Goal: Information Seeking & Learning: Learn about a topic

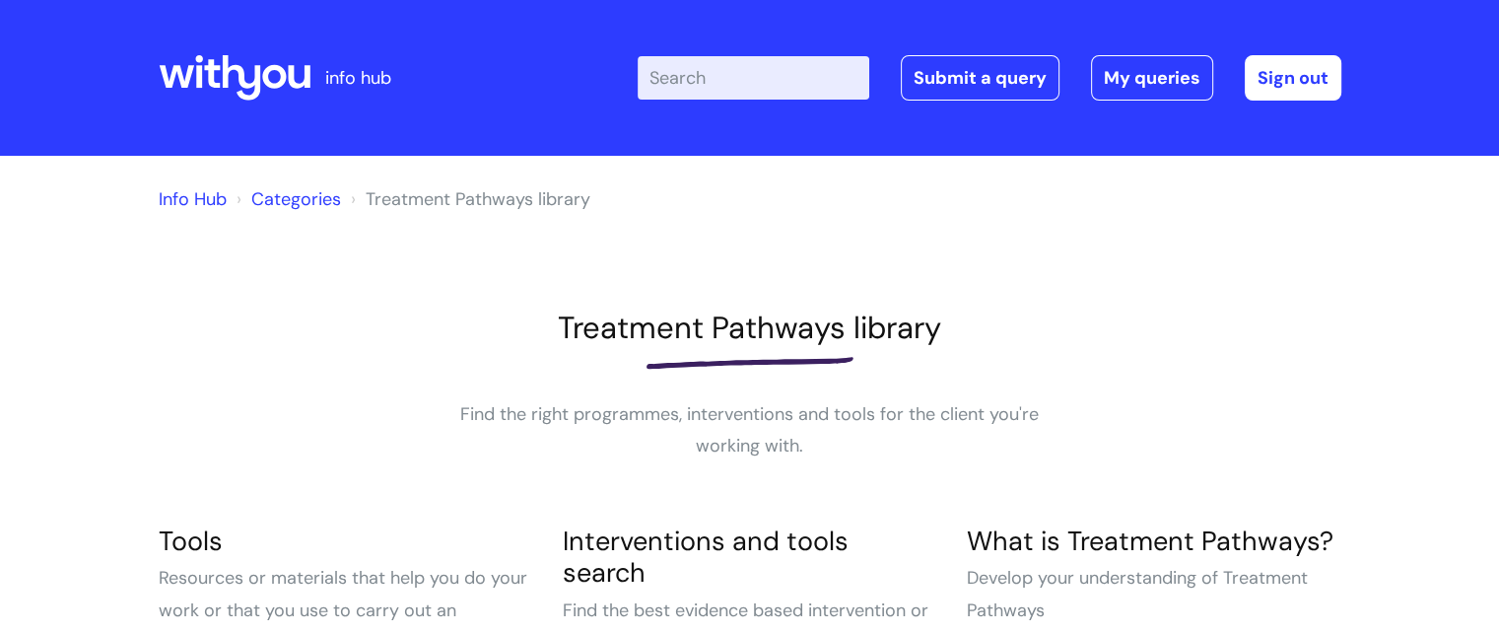
click at [1466, 4] on html "info hub Enter your search term here... Search Submit a query My queries Welcom…" at bounding box center [749, 317] width 1499 height 634
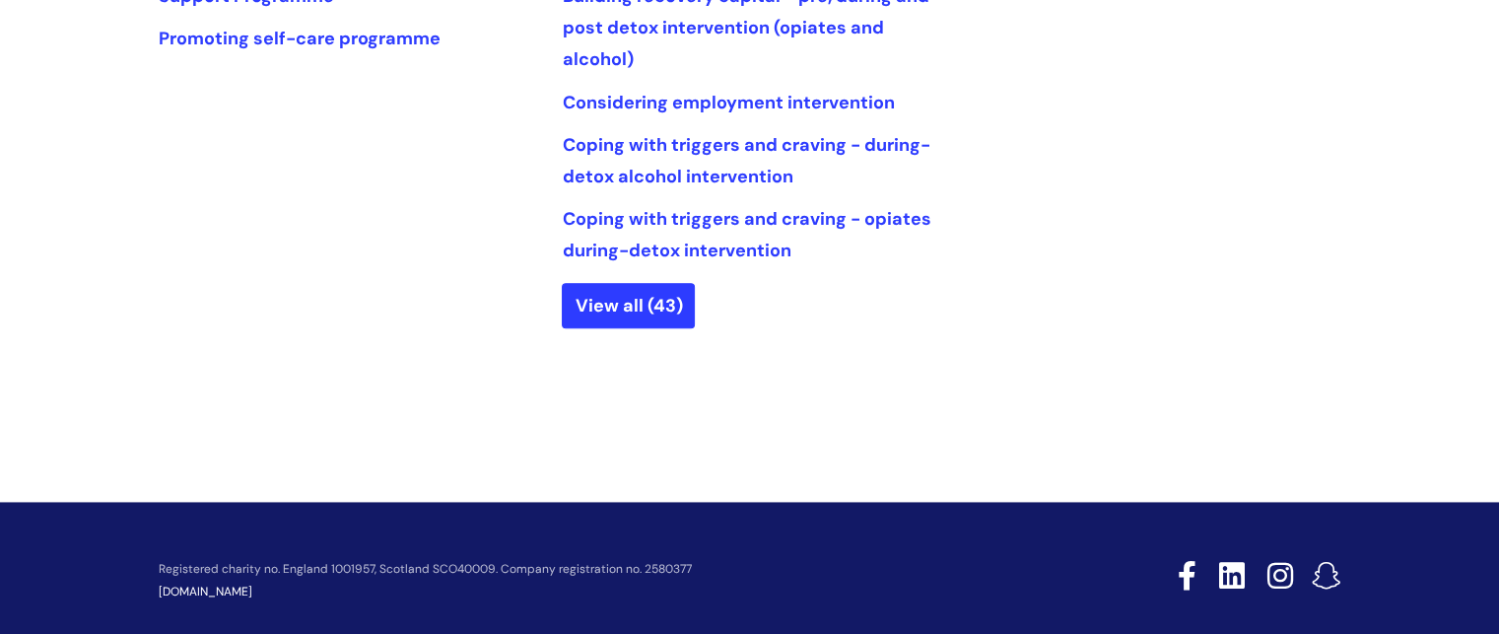
scroll to position [1254, 0]
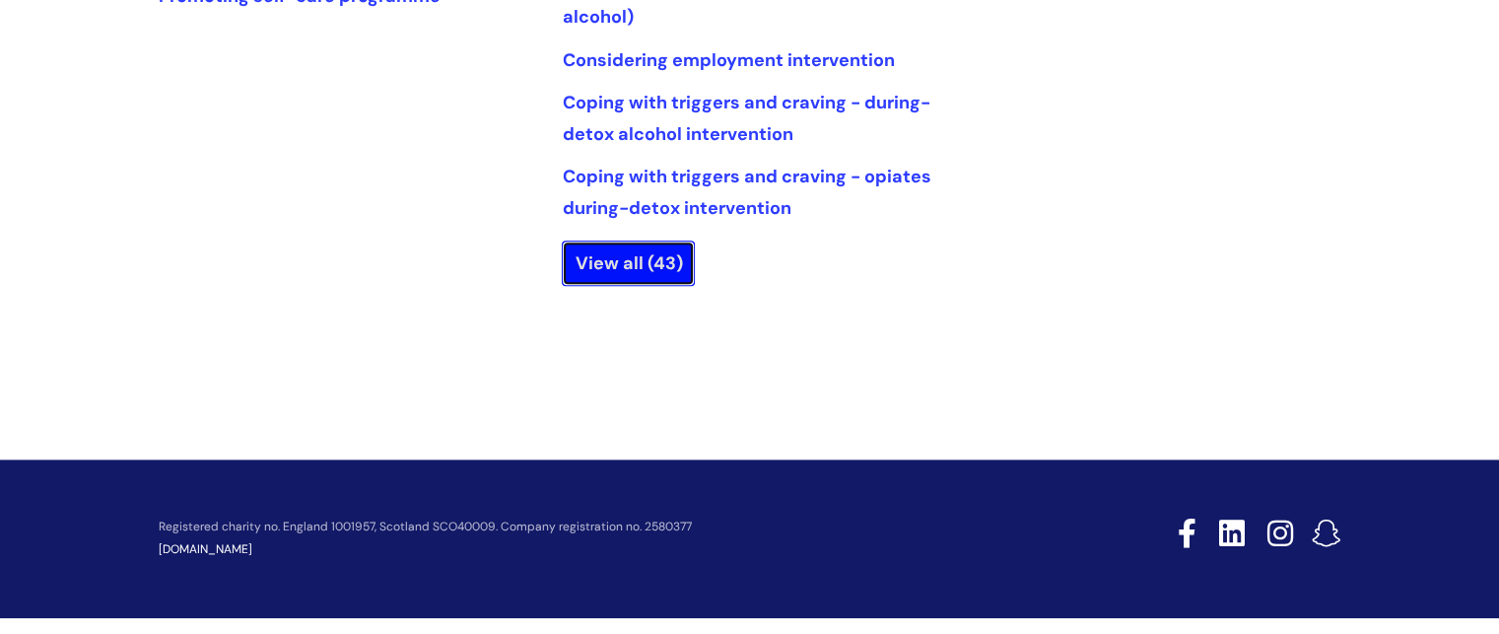
click at [628, 254] on link "View all (43)" at bounding box center [628, 262] width 133 height 45
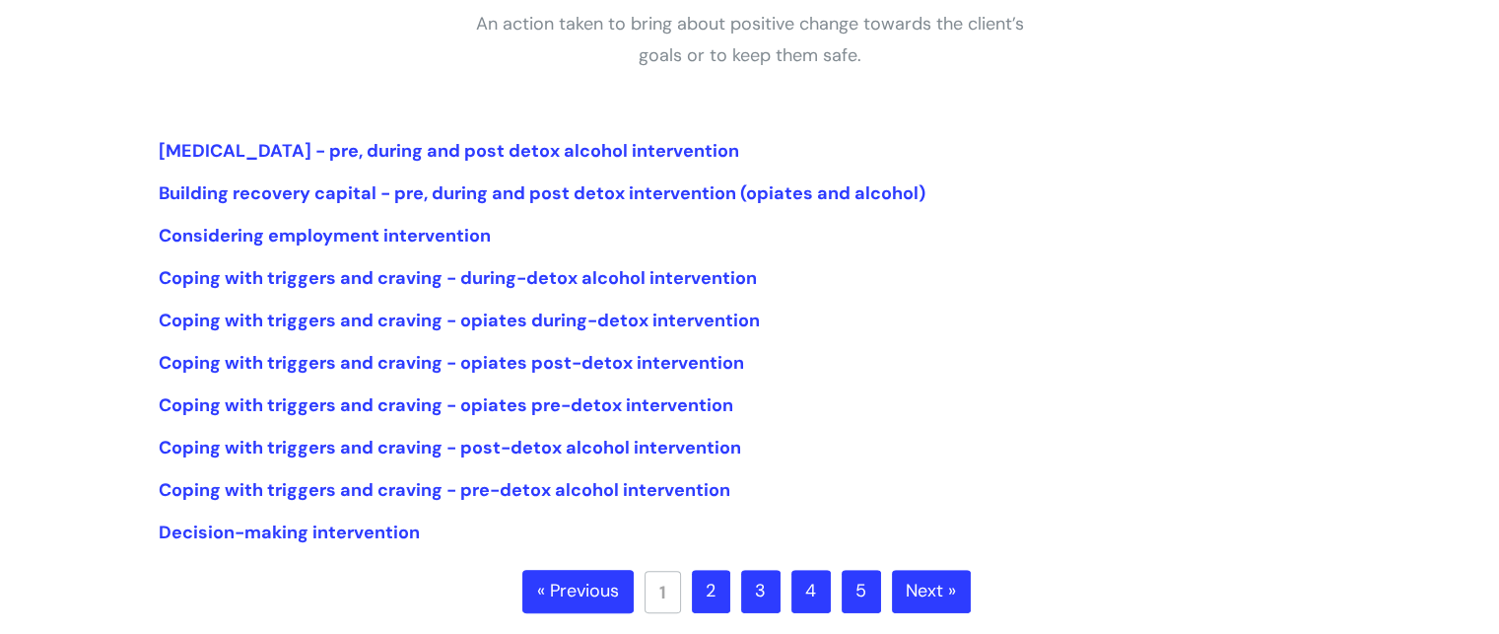
scroll to position [398, 0]
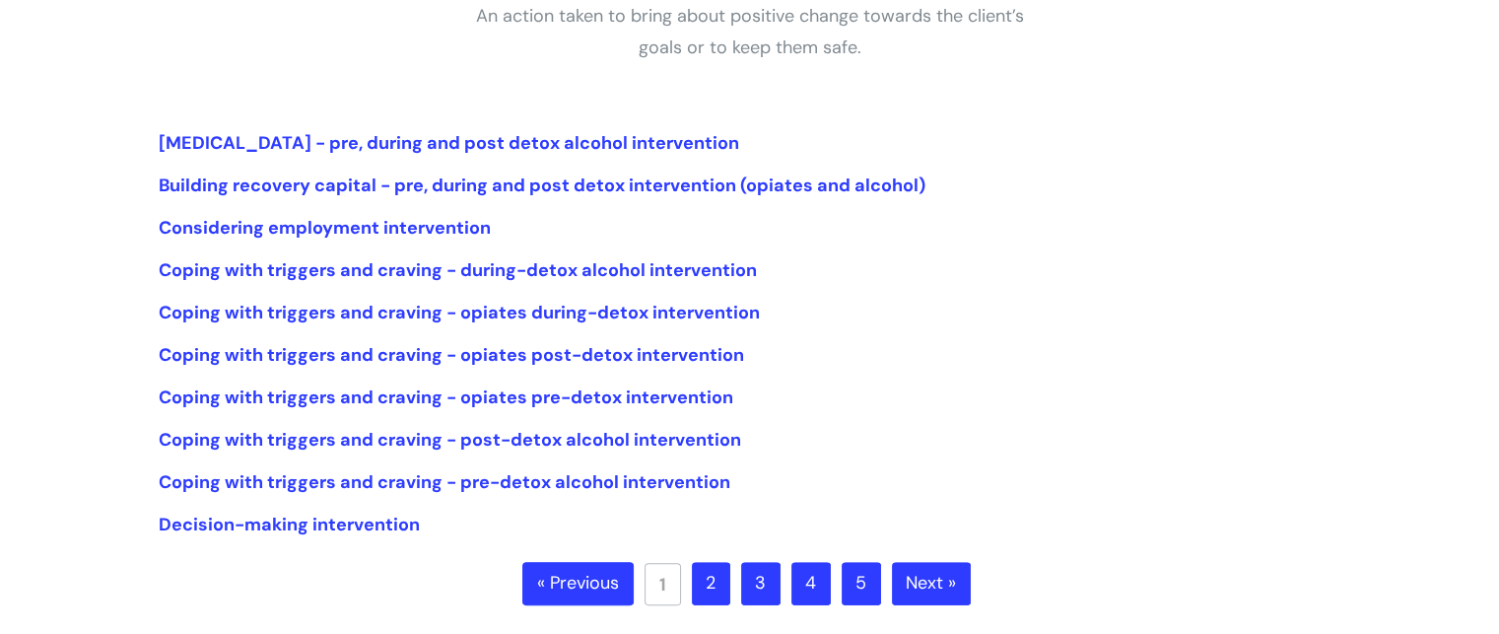
click at [717, 579] on link "2" at bounding box center [711, 583] width 38 height 43
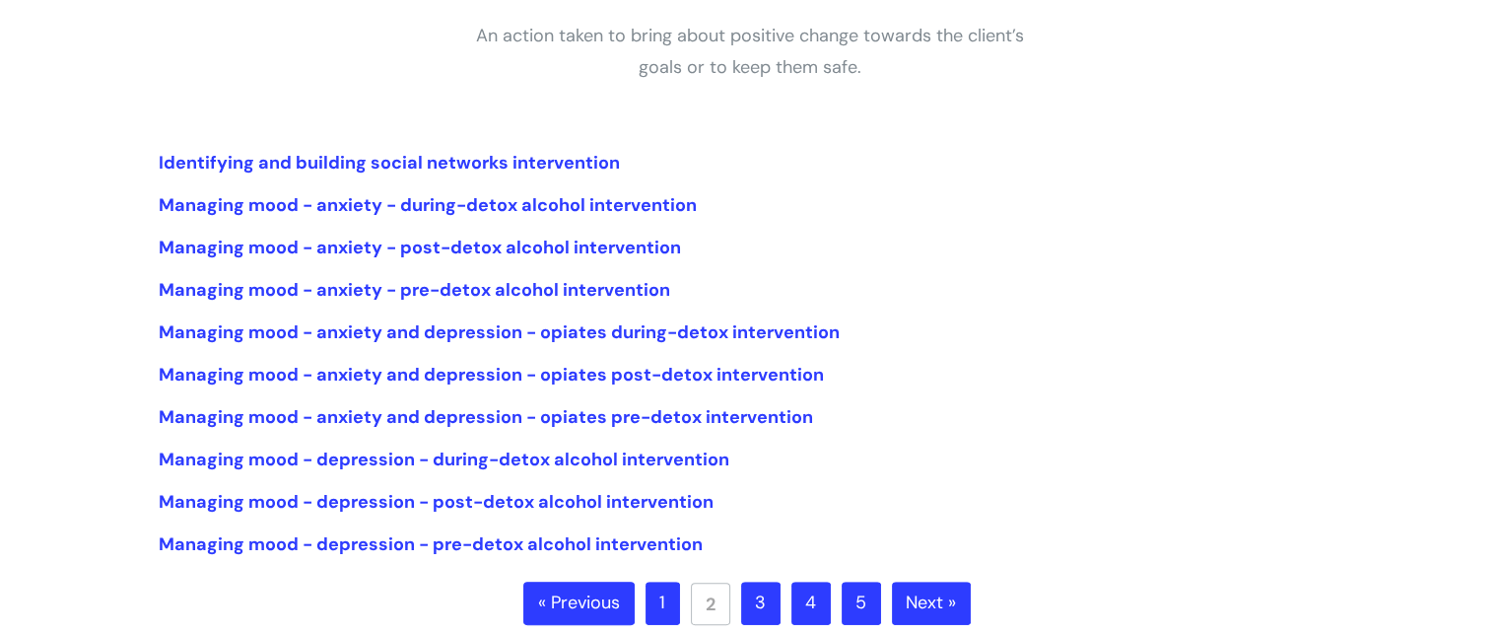
scroll to position [381, 0]
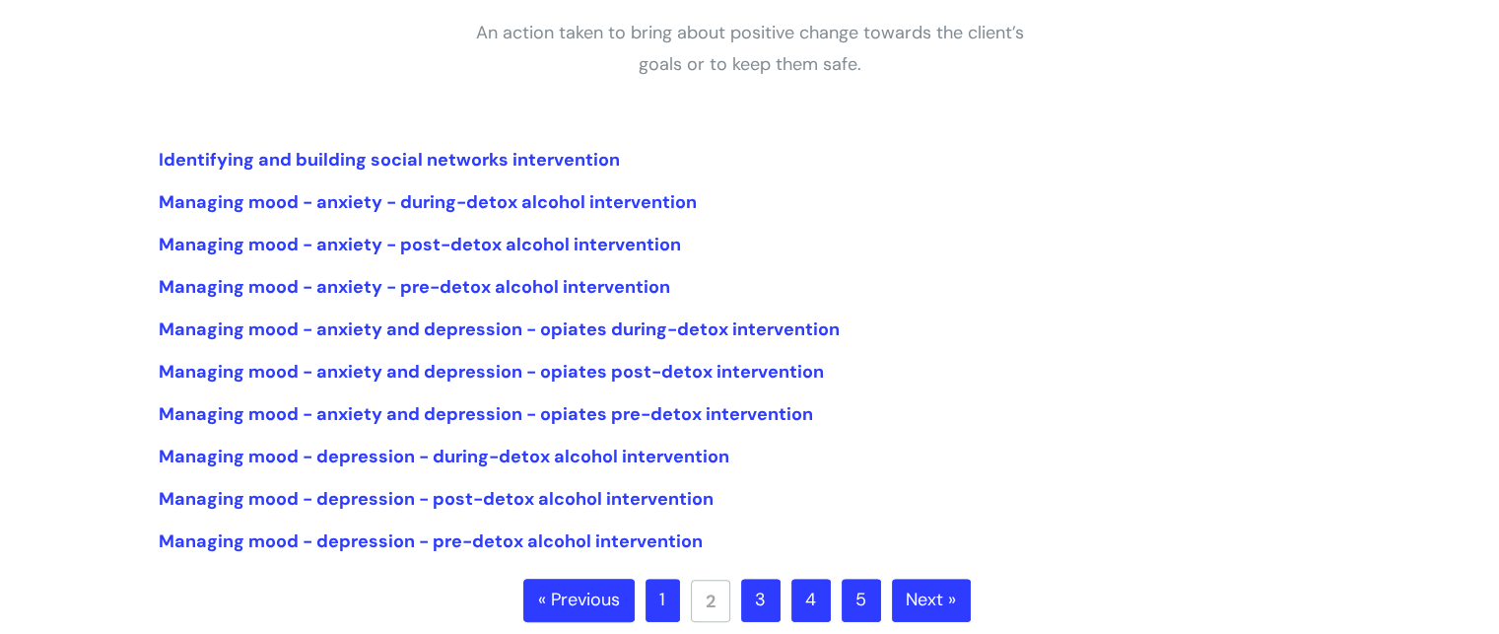
click at [762, 600] on link "3" at bounding box center [760, 599] width 39 height 43
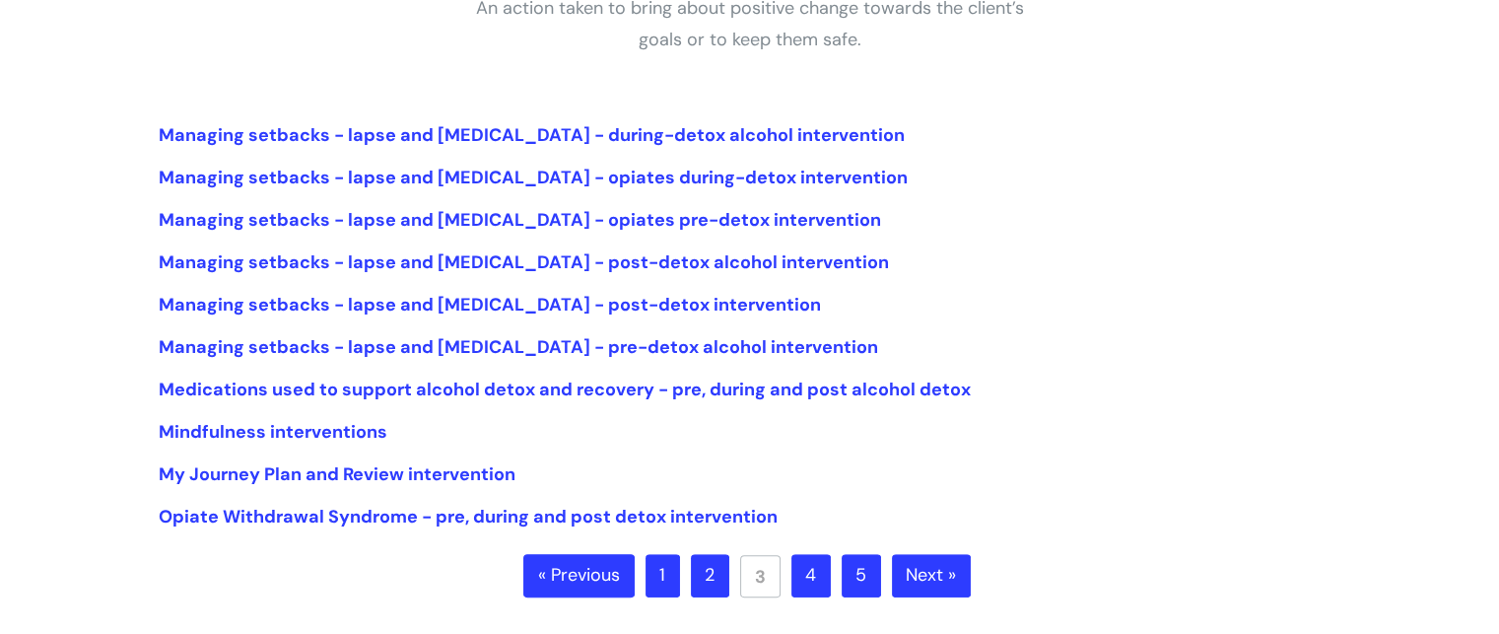
scroll to position [425, 0]
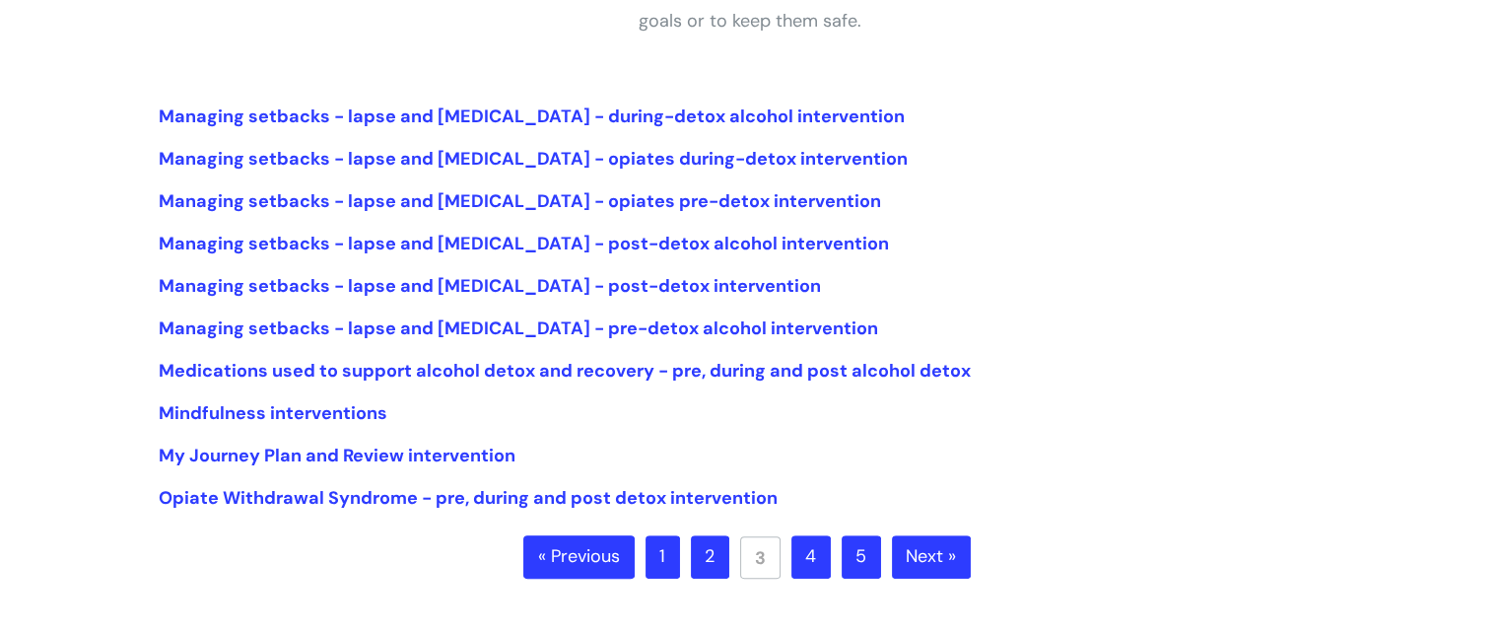
click at [802, 551] on link "4" at bounding box center [810, 556] width 39 height 43
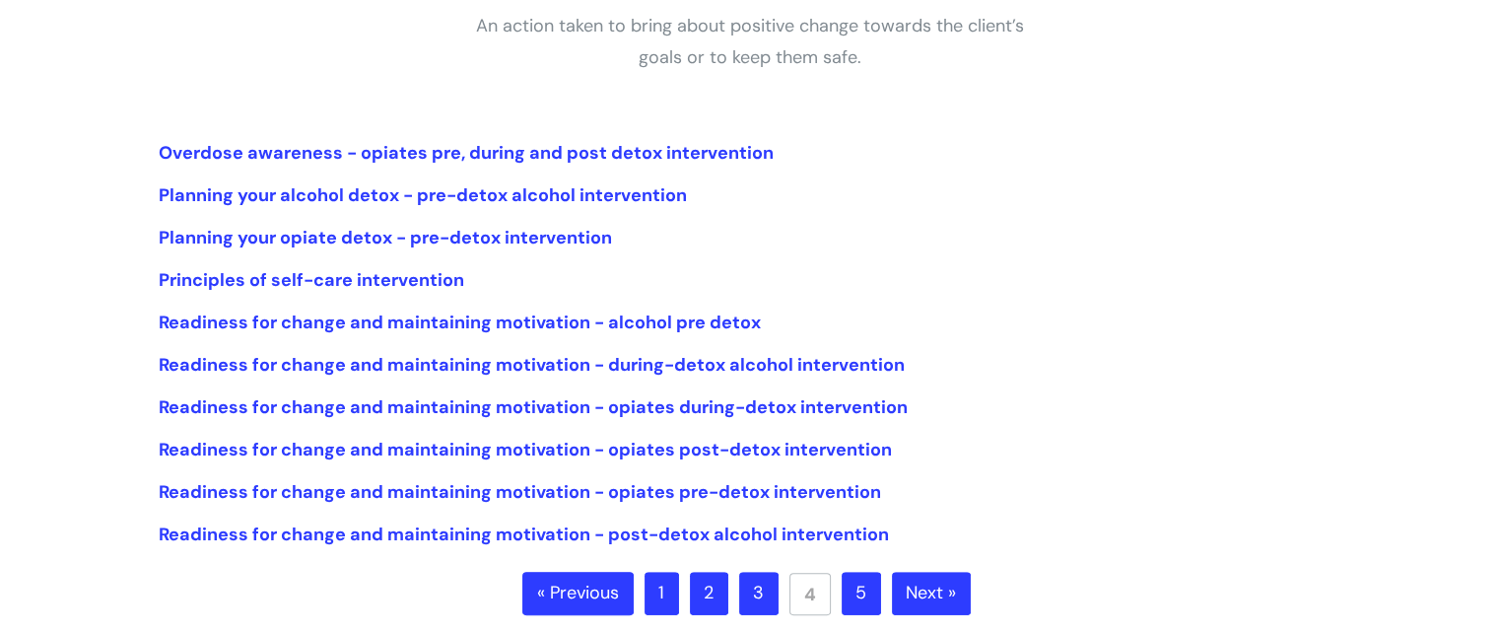
scroll to position [404, 0]
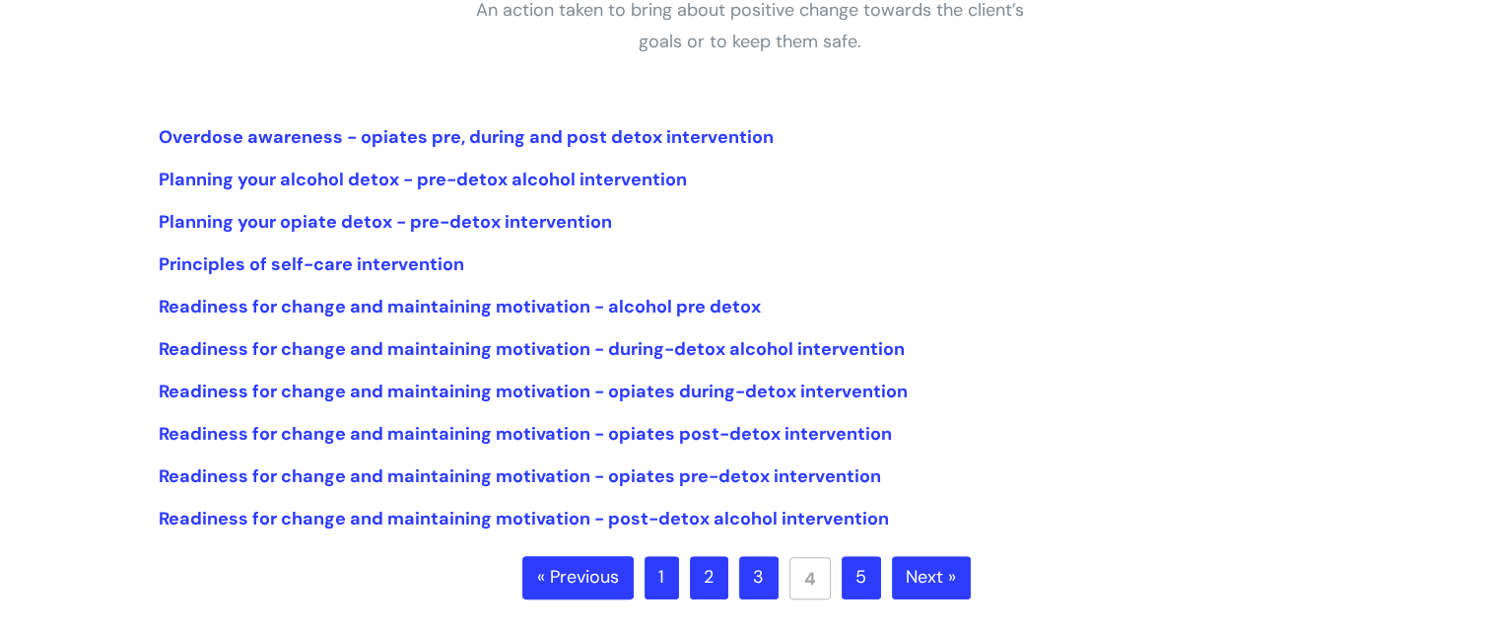
click at [863, 581] on link "5" at bounding box center [861, 577] width 39 height 43
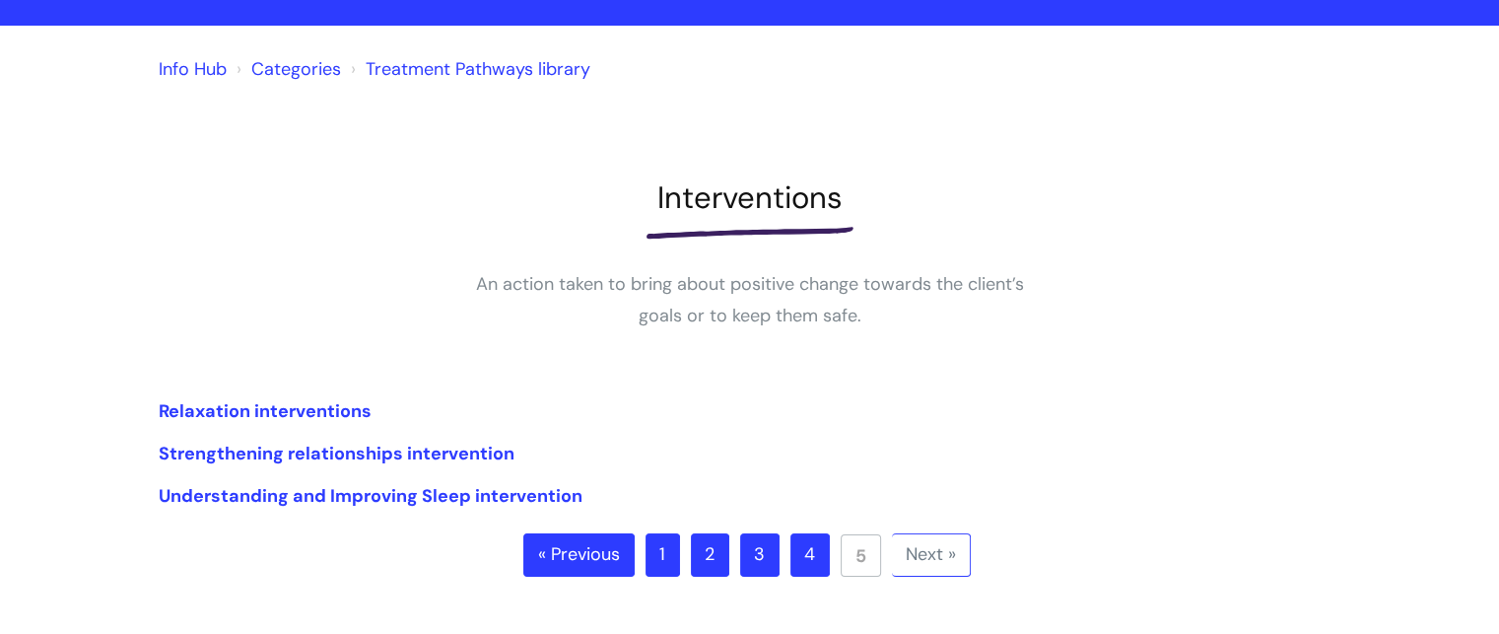
scroll to position [133, 0]
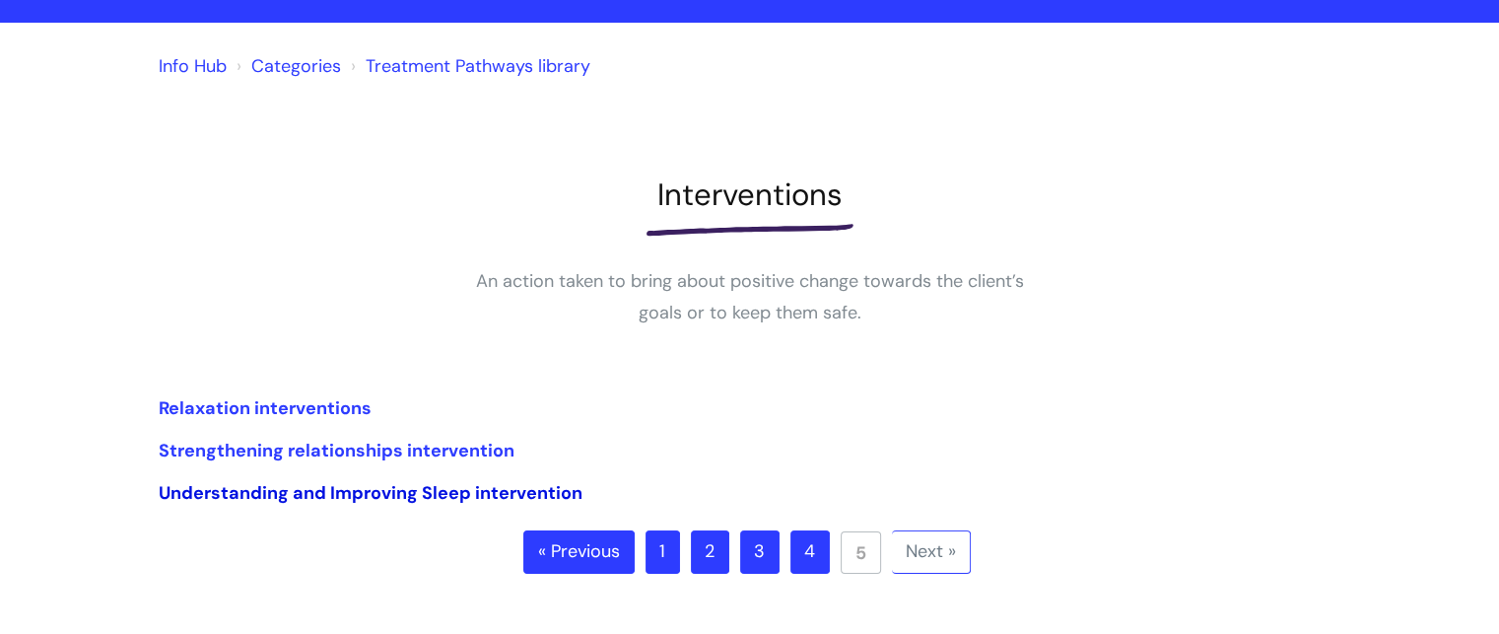
click at [418, 501] on link "Understanding and Improving Sleep intervention" at bounding box center [371, 493] width 424 height 24
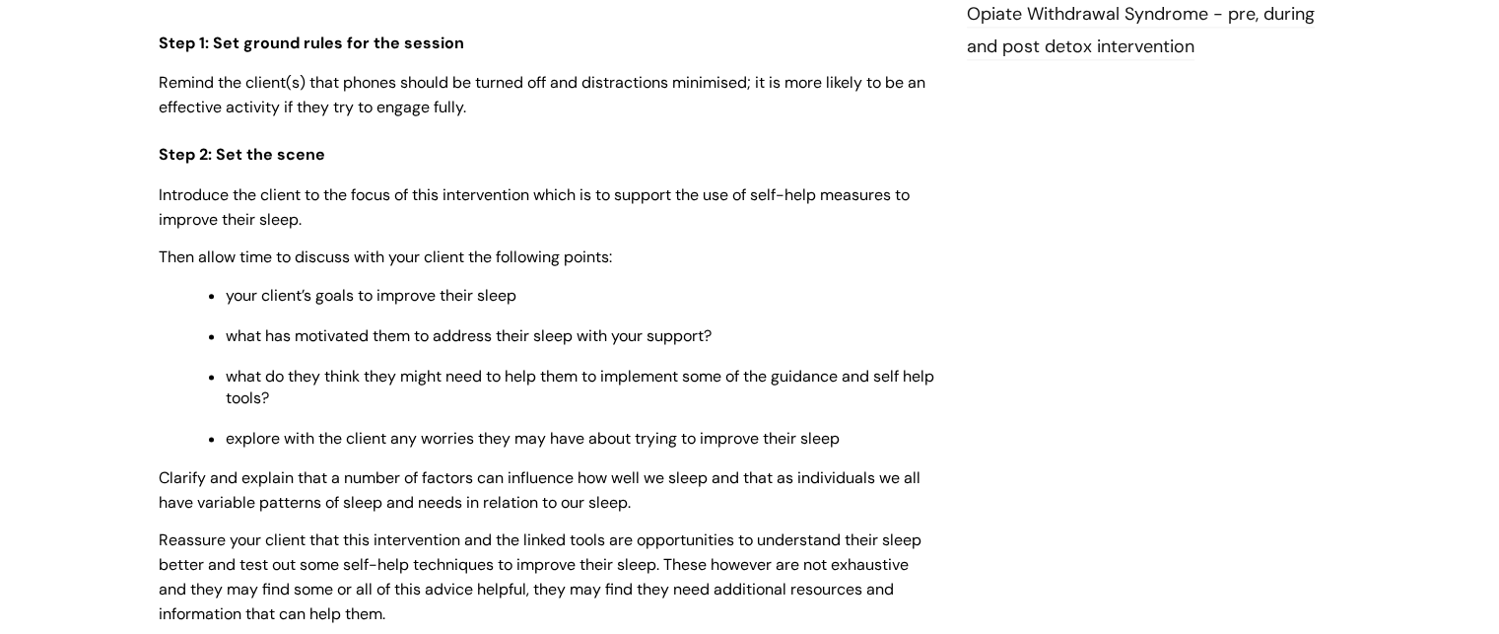
scroll to position [2548, 0]
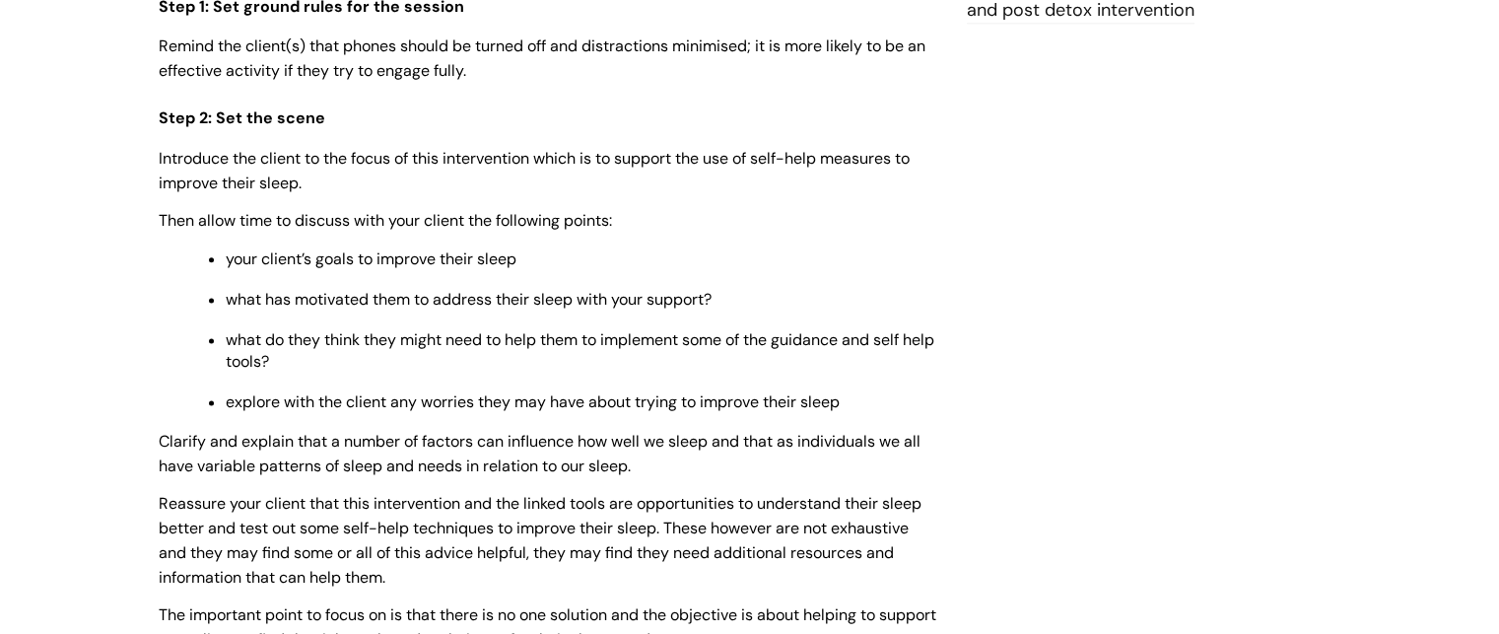
drag, startPoint x: 1513, startPoint y: 86, endPoint x: 1428, endPoint y: 301, distance: 231.0
